Goal: Share content

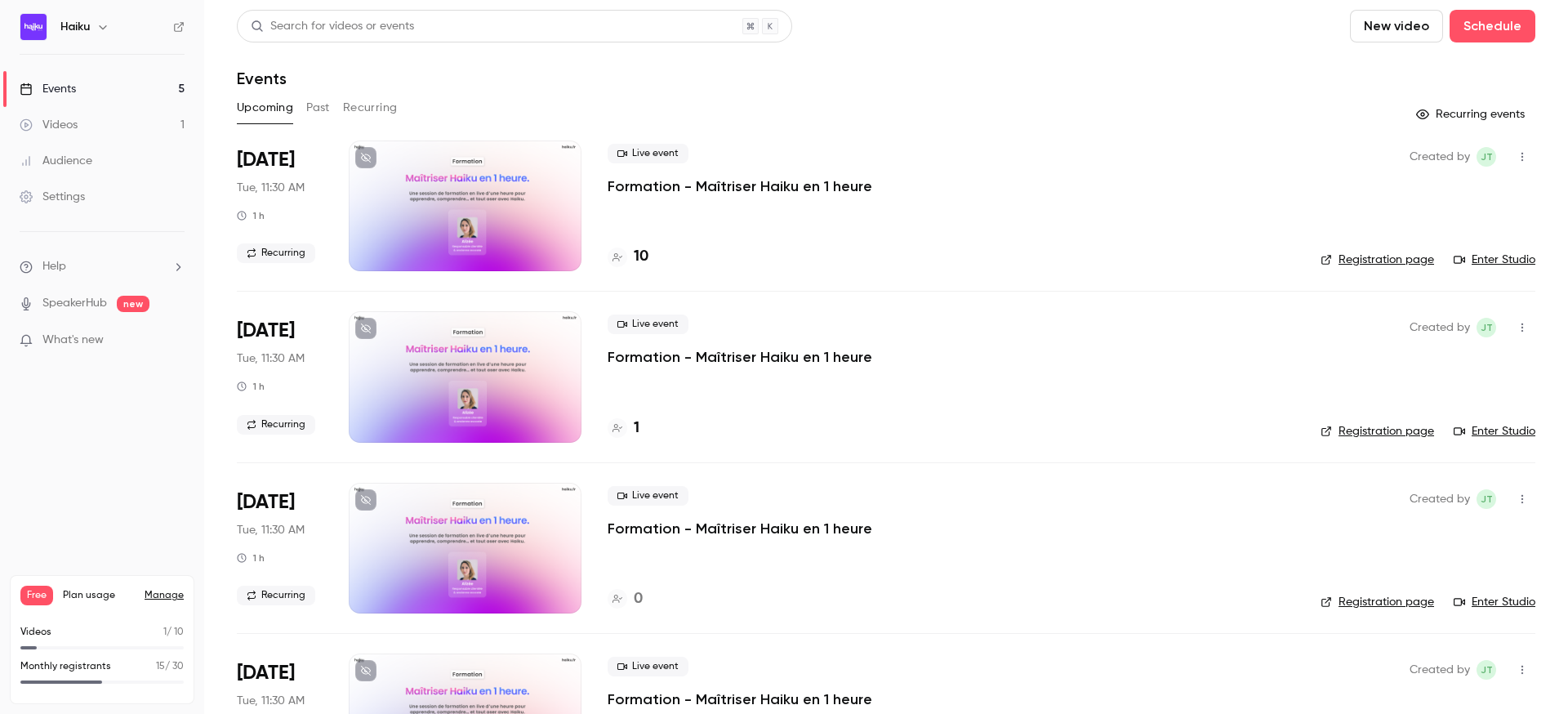
click at [484, 193] on div at bounding box center [465, 206] width 233 height 131
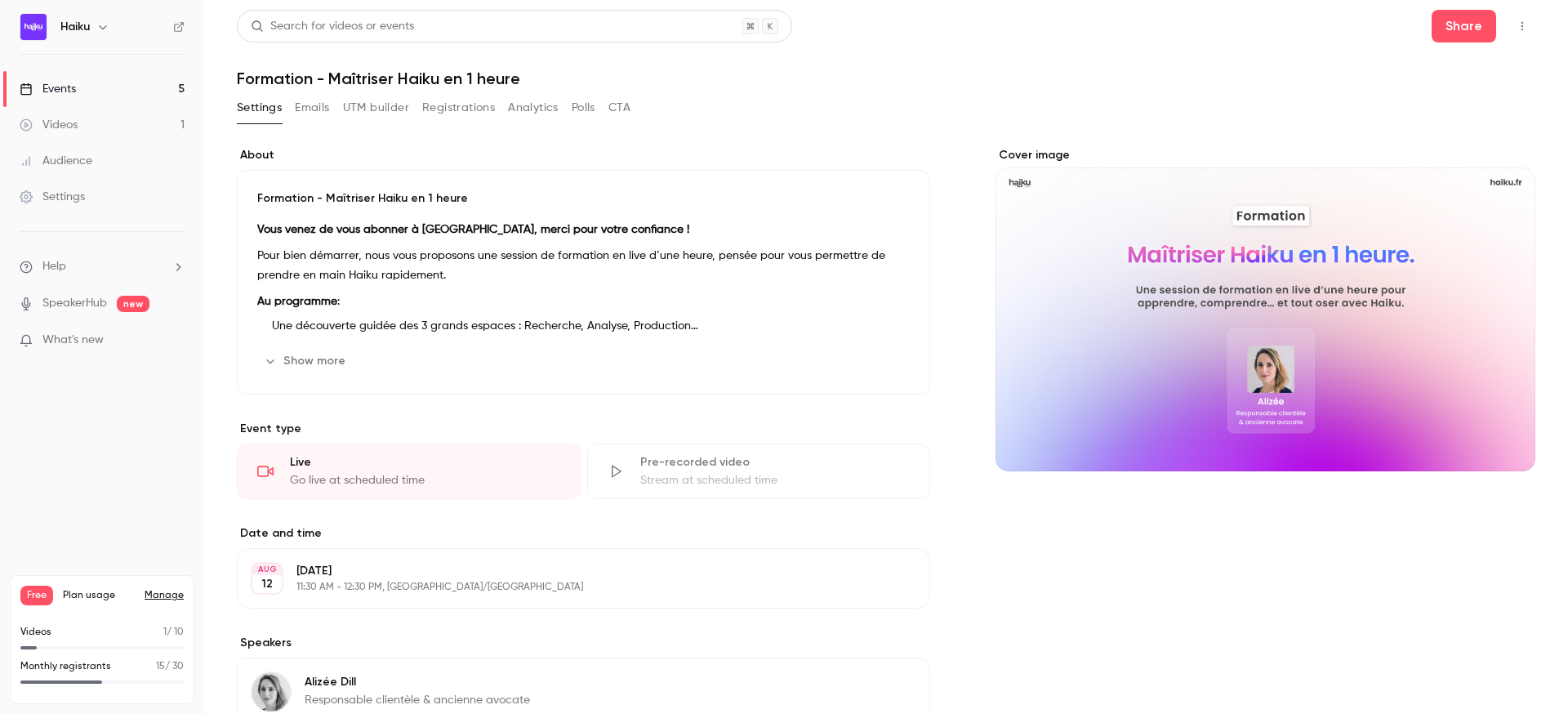
click at [1527, 23] on icon "button" at bounding box center [1522, 26] width 13 height 11
click at [1421, 108] on div "Enter Studio" at bounding box center [1460, 110] width 124 height 16
click at [448, 96] on button "Registrations" at bounding box center [459, 108] width 73 height 26
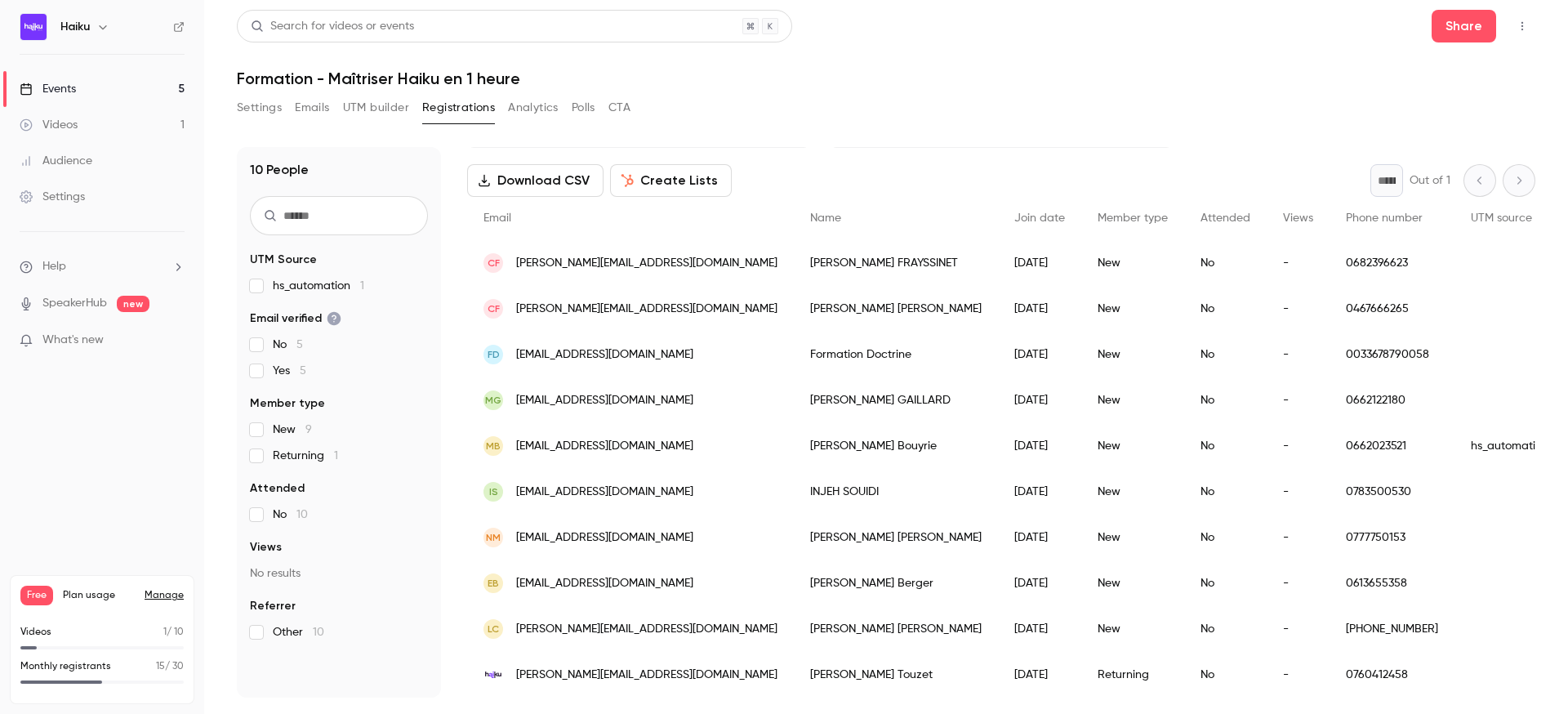
scroll to position [62, 0]
click at [1514, 22] on button "button" at bounding box center [1522, 26] width 26 height 26
click at [1455, 26] on div at bounding box center [784, 357] width 1568 height 714
click at [1464, 23] on button "Share" at bounding box center [1464, 26] width 65 height 33
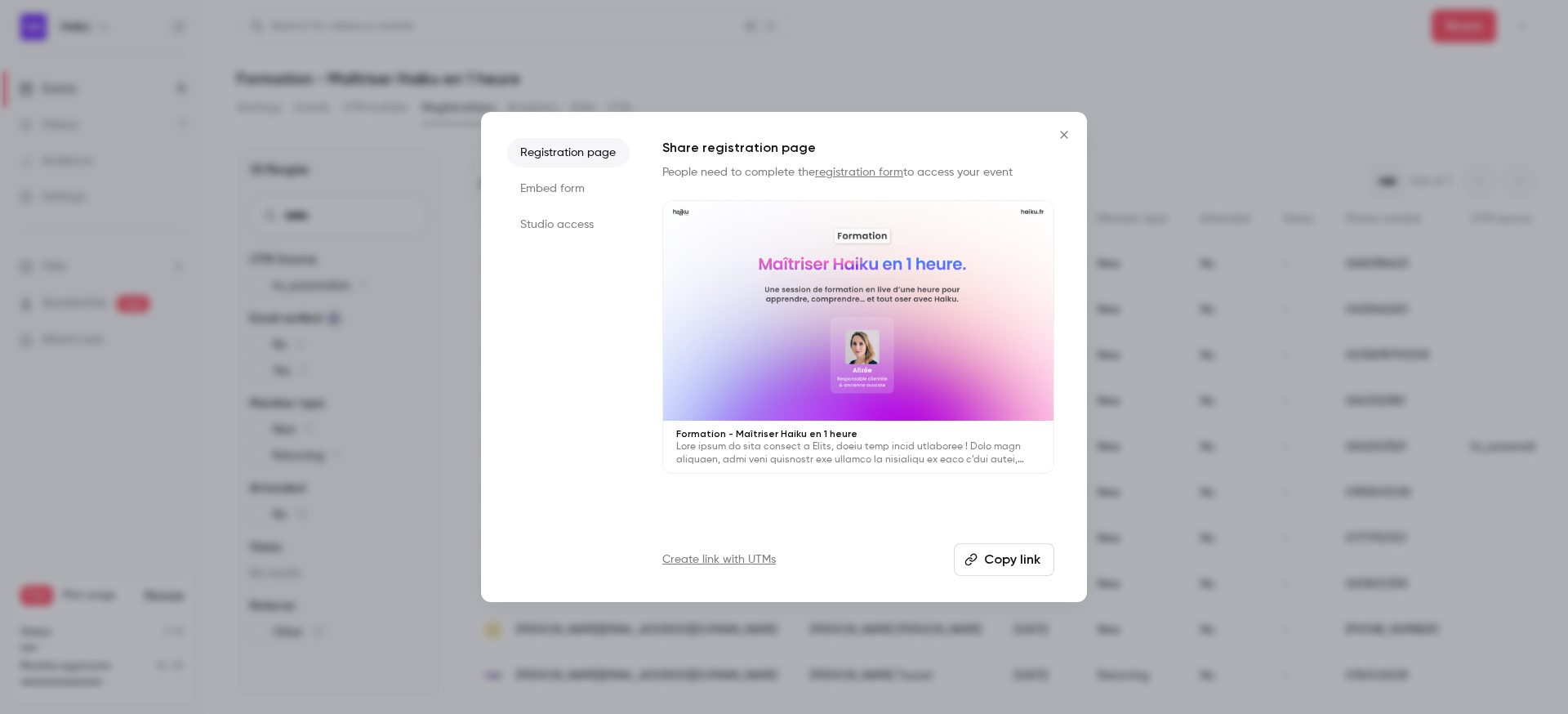
click at [982, 552] on button "Copy link" at bounding box center [1004, 559] width 100 height 33
